Goal: Task Accomplishment & Management: Manage account settings

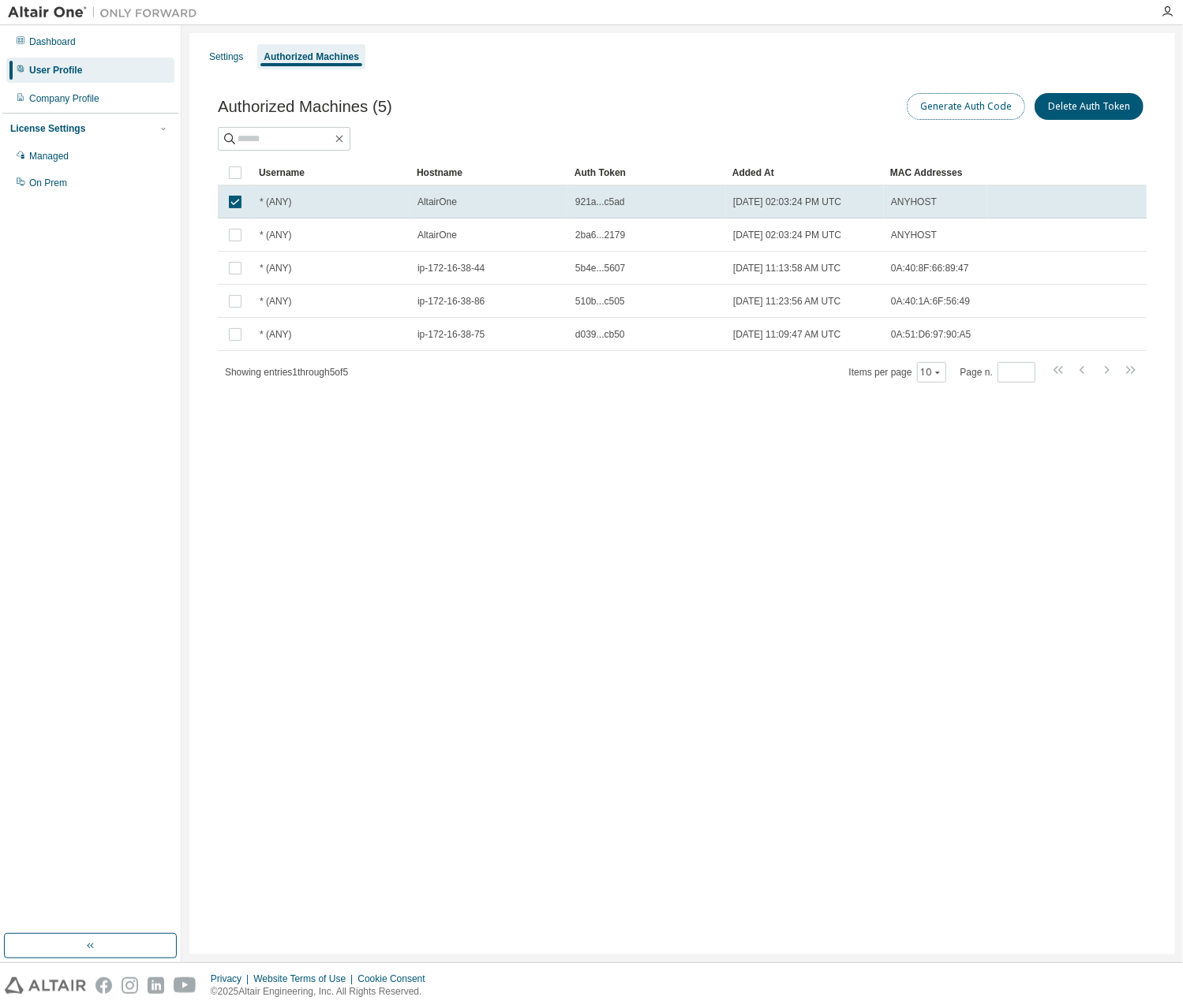
click at [958, 109] on button "Generate Auth Code" at bounding box center [966, 106] width 118 height 27
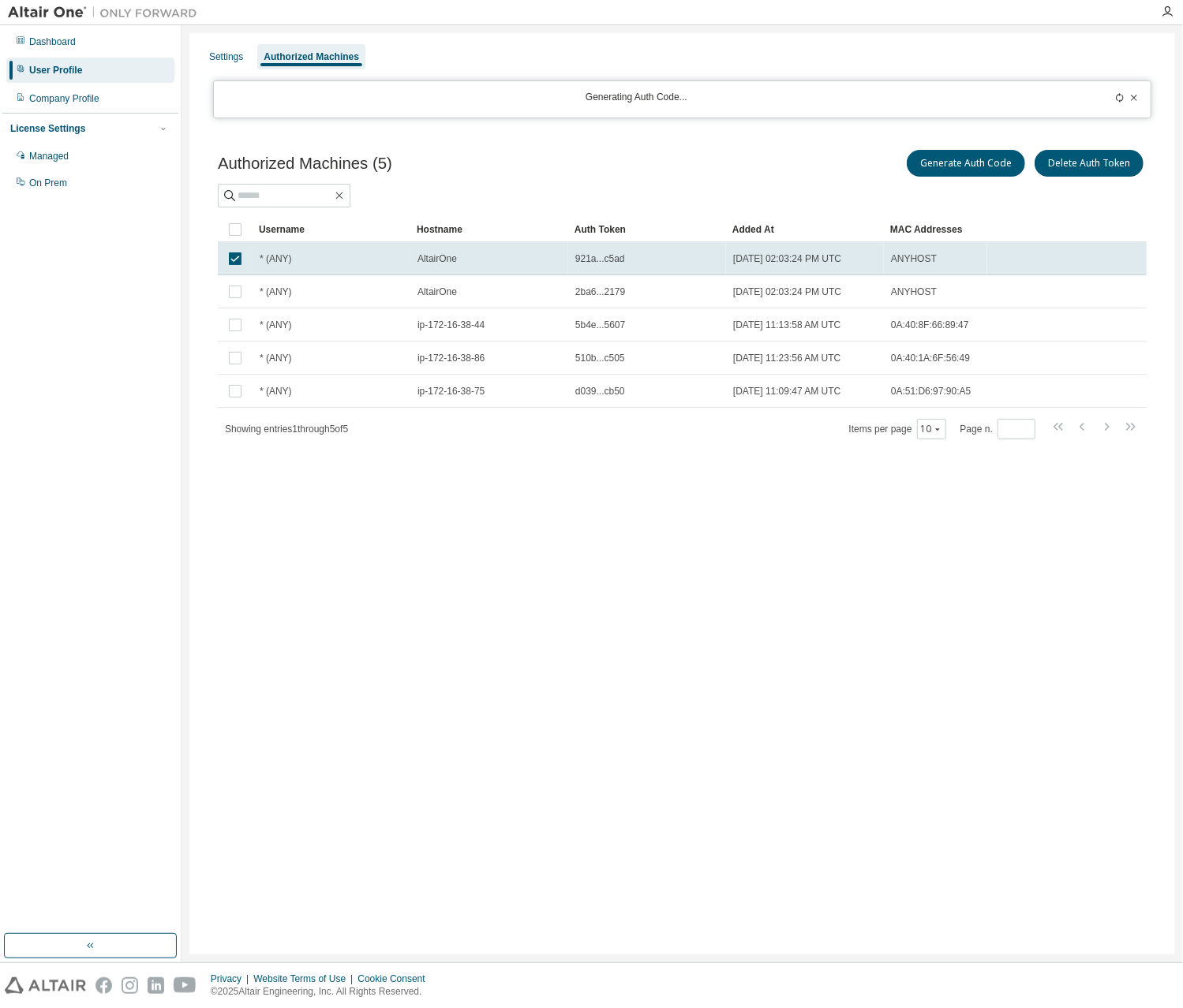
click at [613, 161] on div "Authorized Machines (5) Generate Auth Code Delete Auth Token" at bounding box center [682, 163] width 928 height 33
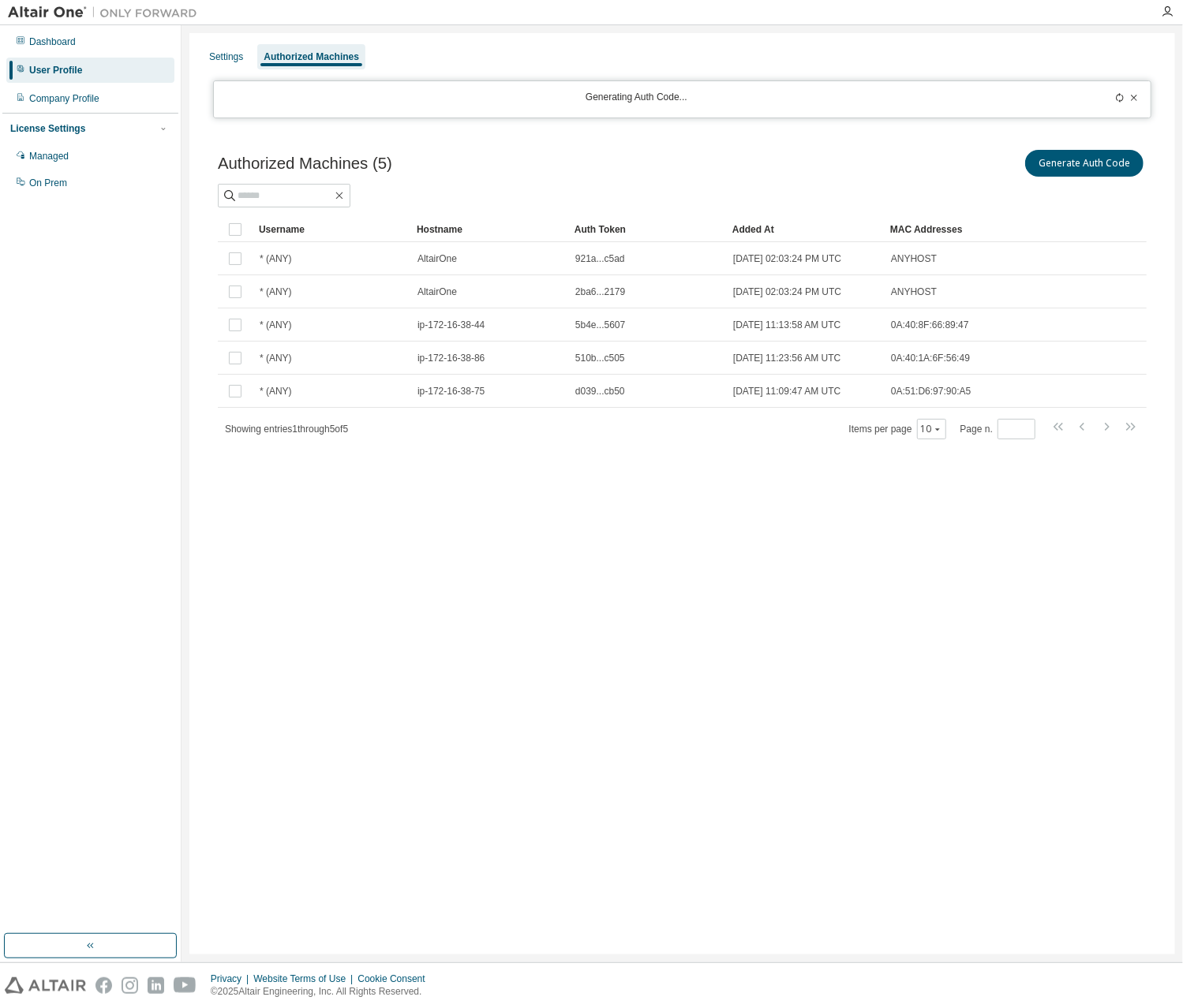
click at [509, 152] on div "Authorized Machines (5) Generate Auth Code" at bounding box center [682, 163] width 928 height 33
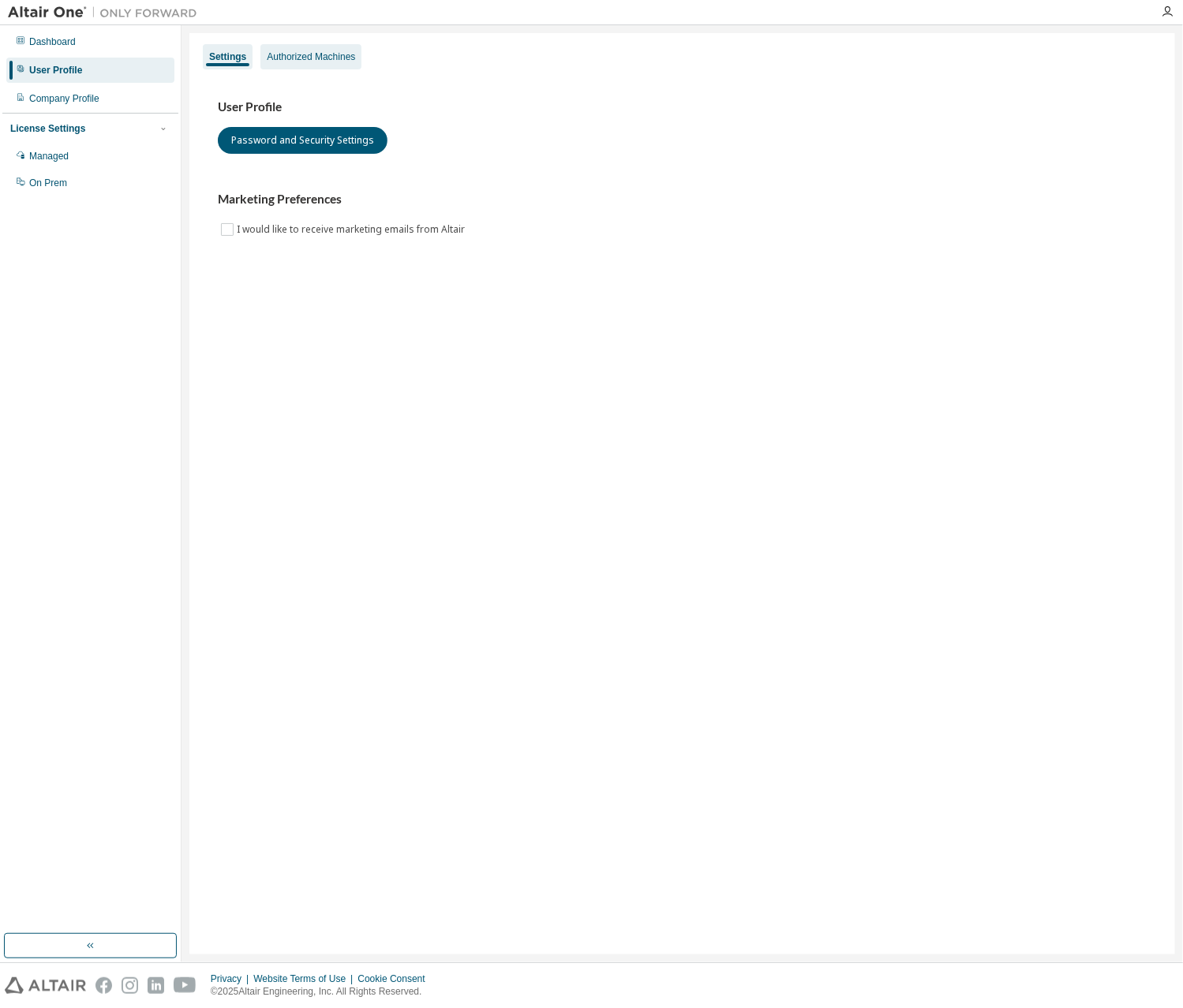
drag, startPoint x: 283, startPoint y: 71, endPoint x: 272, endPoint y: 52, distance: 22.0
click at [284, 71] on div "User Profile Password and Security Settings Marketing Preferences I would like …" at bounding box center [682, 178] width 966 height 215
click at [272, 52] on div "Authorized Machines" at bounding box center [310, 57] width 89 height 13
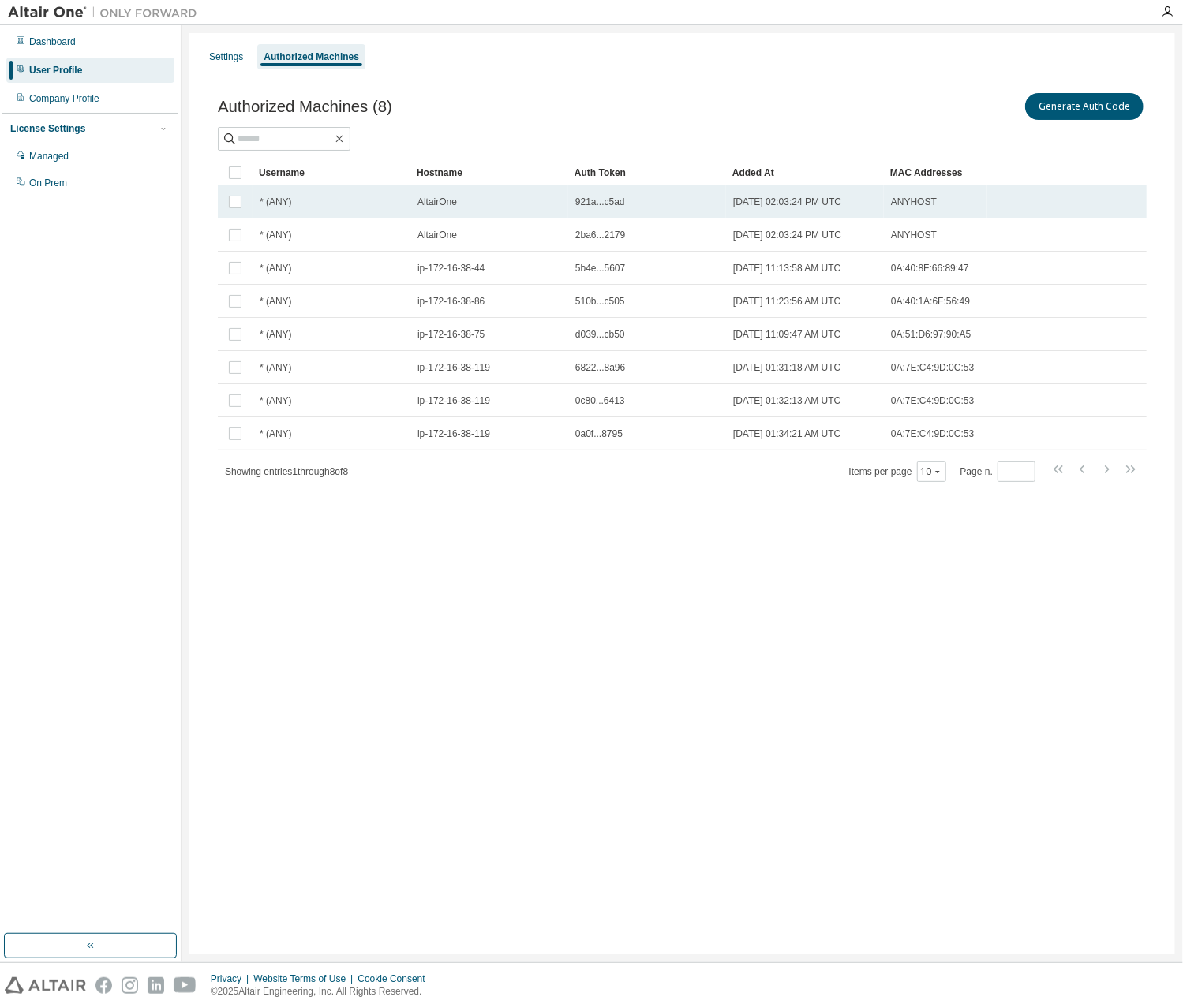
click at [312, 201] on div "* (ANY)" at bounding box center [331, 202] width 143 height 13
click at [947, 107] on button "Generate Auth Code" at bounding box center [966, 106] width 118 height 27
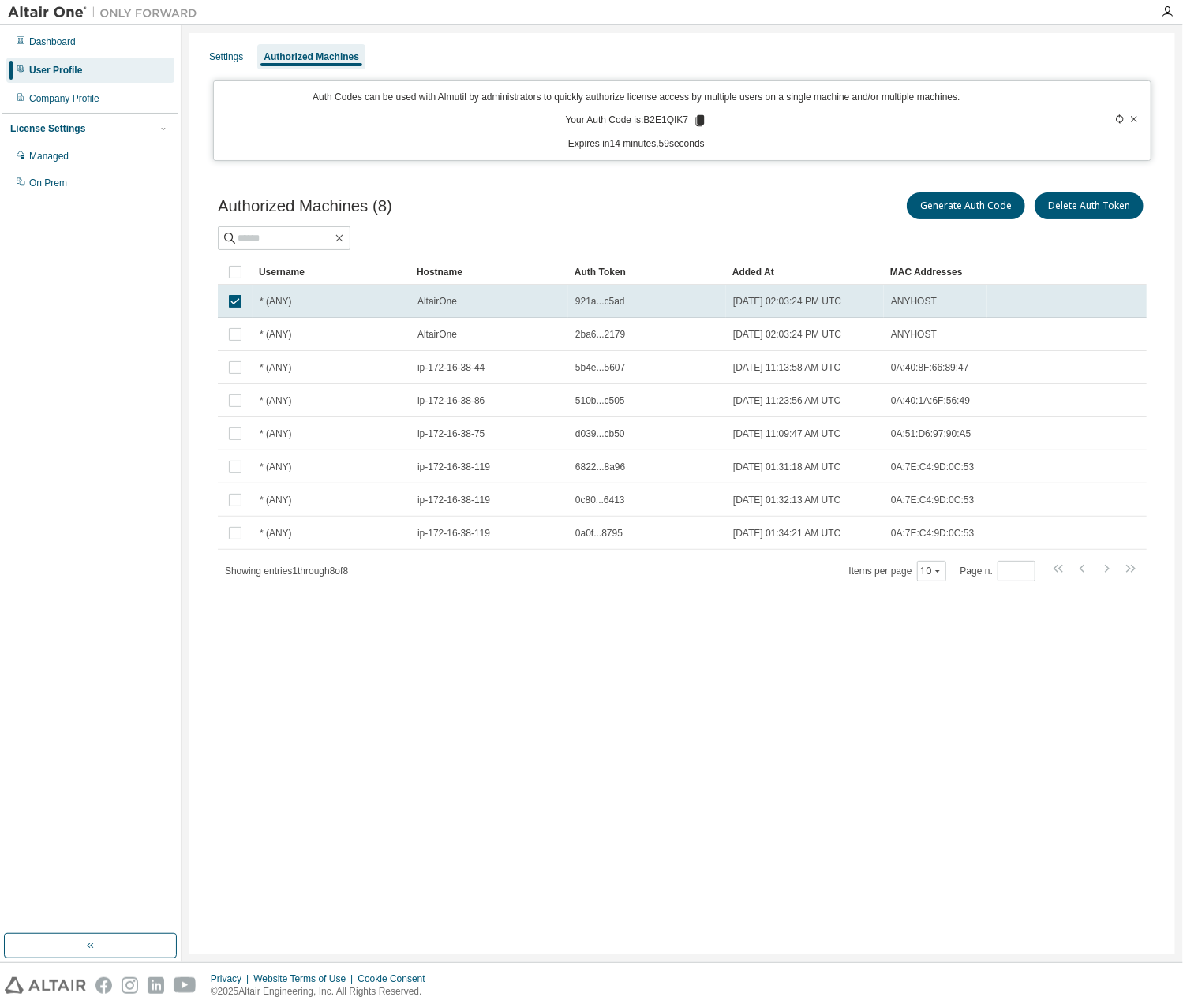
click at [701, 121] on icon at bounding box center [700, 120] width 9 height 11
